Goal: Browse casually

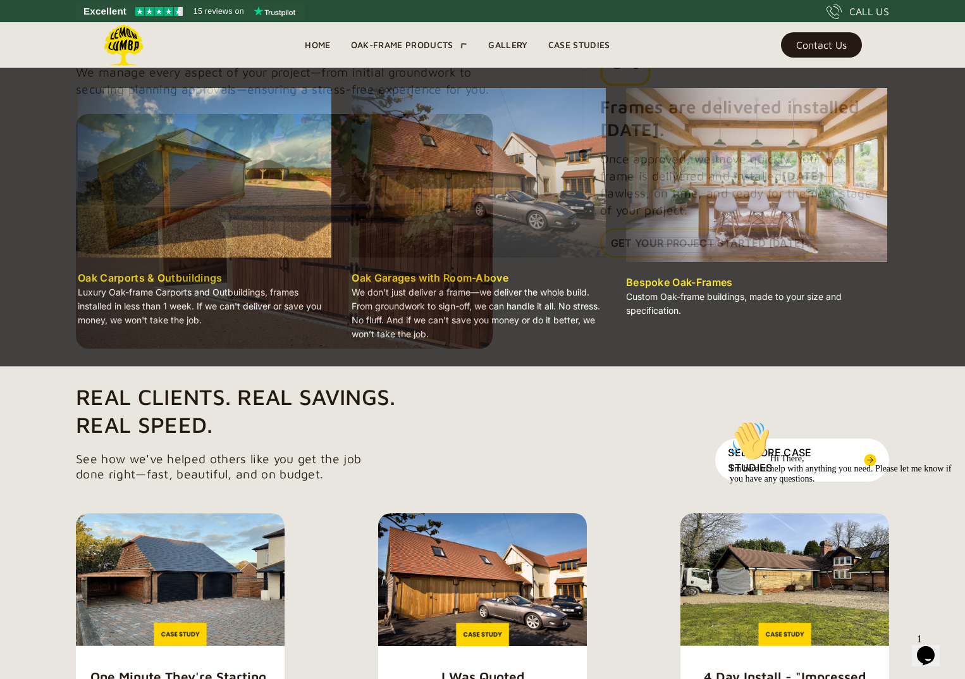
scroll to position [1550, 0]
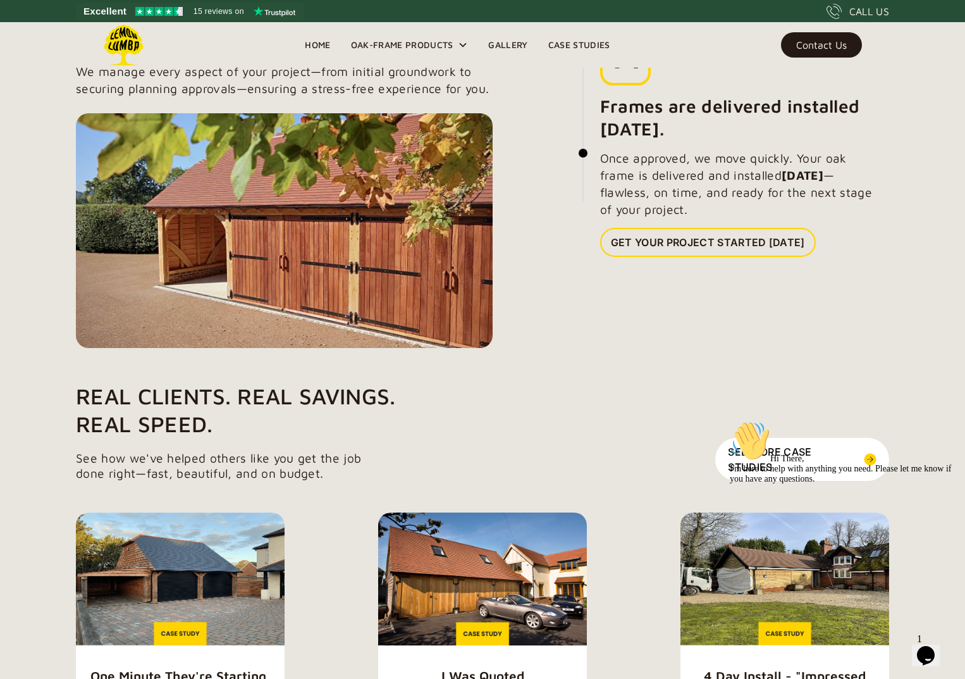
click at [507, 44] on link "Gallery" at bounding box center [507, 44] width 59 height 19
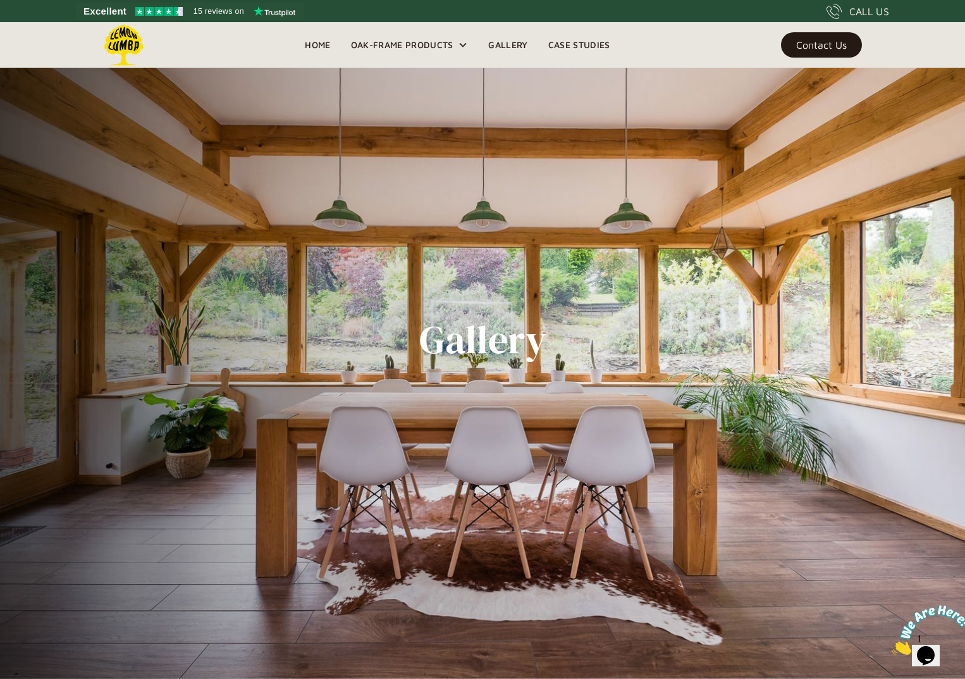
click at [135, 38] on img at bounding box center [123, 45] width 41 height 41
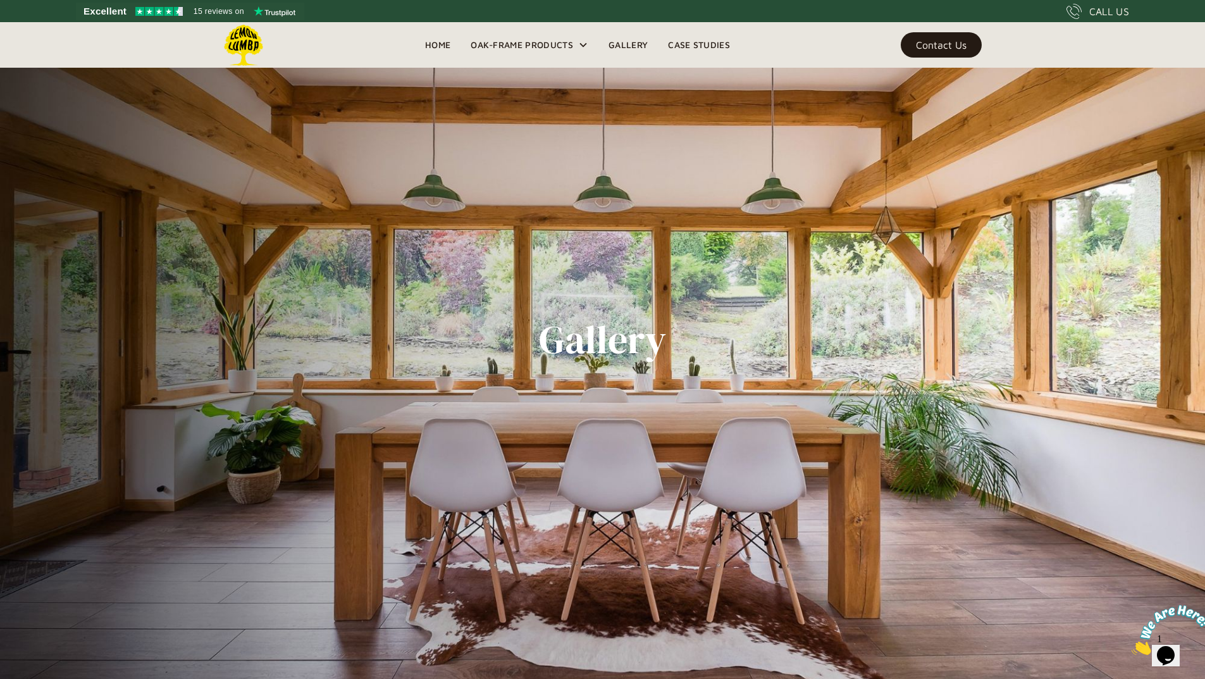
click at [244, 39] on img at bounding box center [243, 45] width 41 height 41
click at [245, 46] on img at bounding box center [243, 45] width 41 height 41
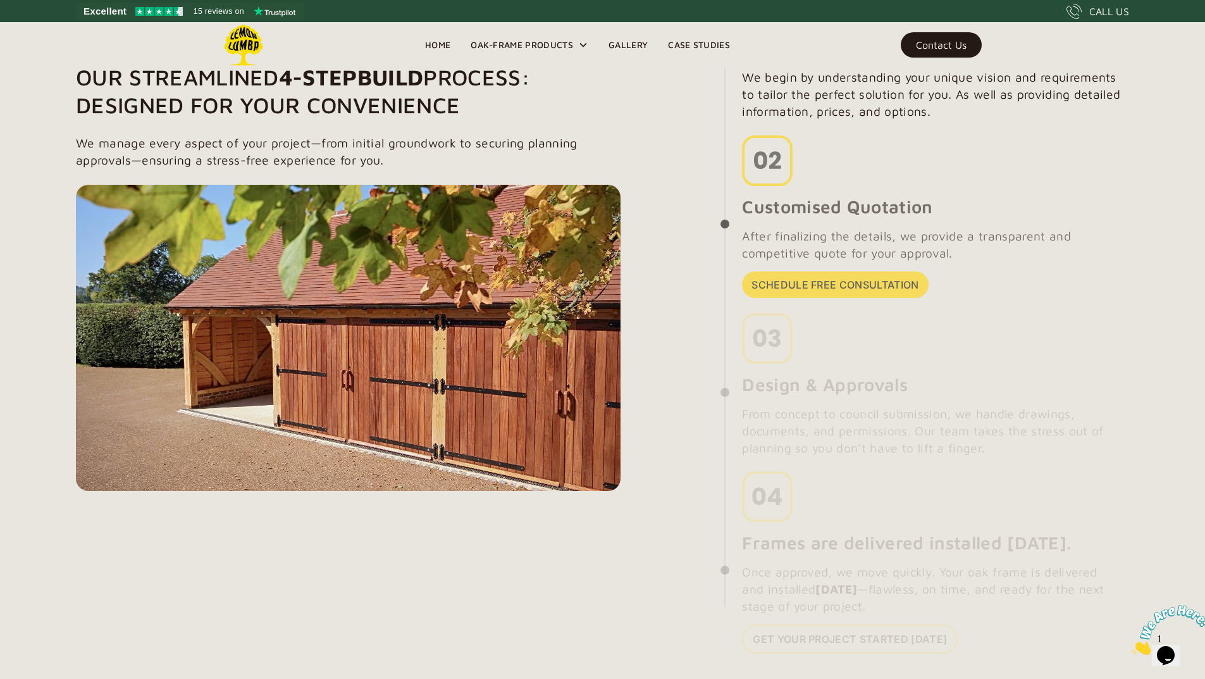
scroll to position [1063, 0]
drag, startPoint x: 312, startPoint y: 75, endPoint x: 558, endPoint y: 74, distance: 246.1
click at [558, 74] on h1 "Our Streamlined 4-StepBuild Process: Designed for Your Convenience" at bounding box center [348, 91] width 545 height 56
copy h1 "4-StepBuild Process"
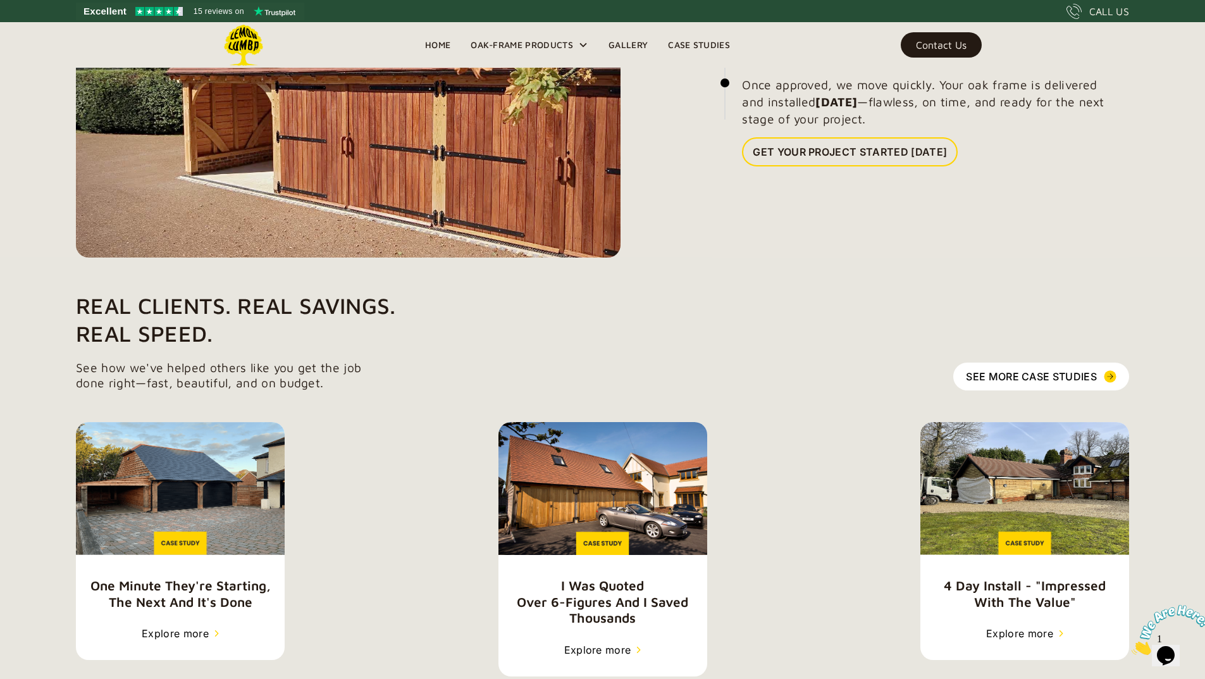
scroll to position [1550, 0]
drag, startPoint x: 102, startPoint y: 422, endPoint x: 254, endPoint y: 421, distance: 151.8
click at [254, 347] on h1 "Real Clients. Real Savings. Real Speed." at bounding box center [487, 319] width 822 height 56
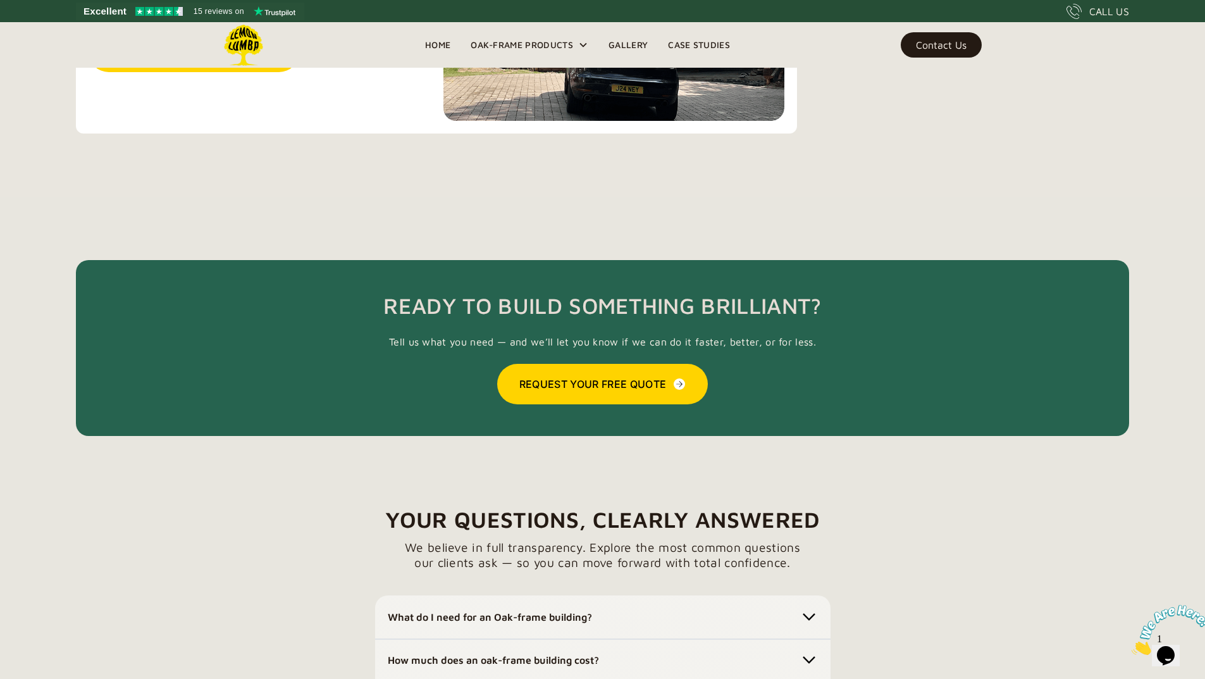
scroll to position [3100, 0]
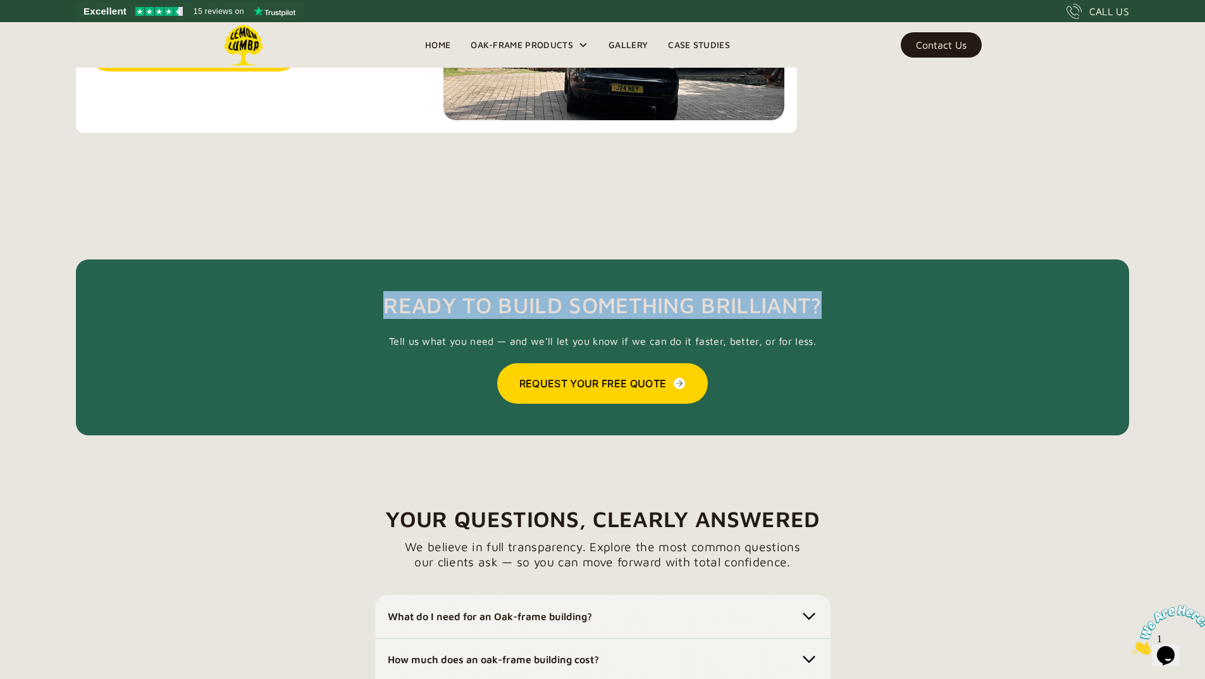
drag, startPoint x: 382, startPoint y: 404, endPoint x: 862, endPoint y: 393, distance: 479.7
click at [862, 393] on div "Ready to Build Something Brilliant? Tell us what you need — and we’ll let you k…" at bounding box center [602, 347] width 1053 height 176
copy h2 "Ready to Build Something Brilliant?"
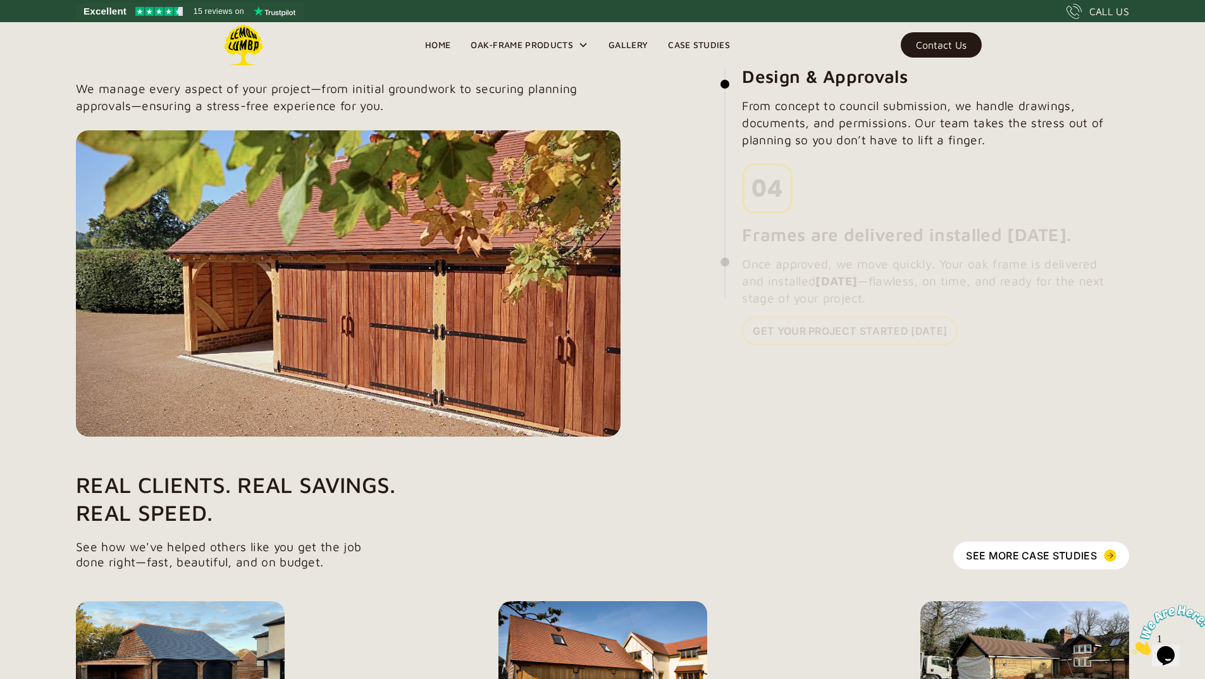
scroll to position [1371, 0]
